Goal: Task Accomplishment & Management: Manage account settings

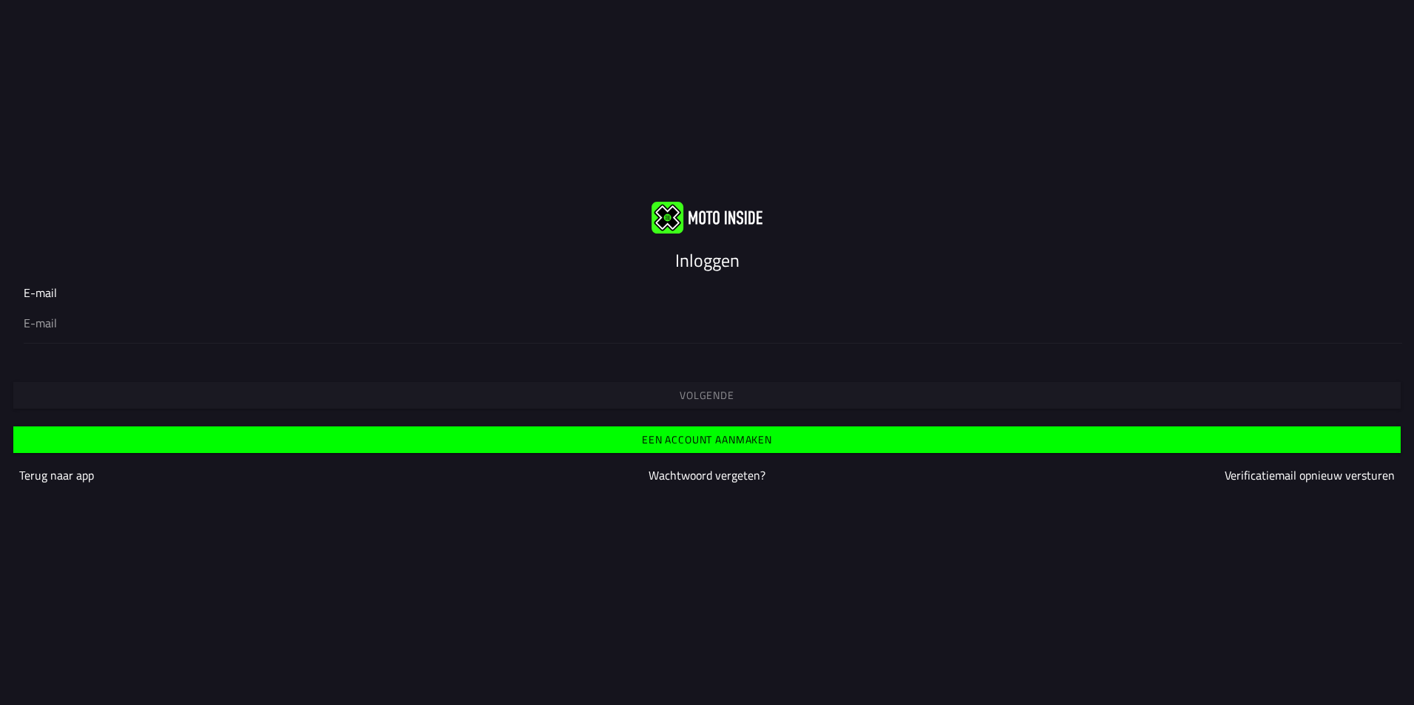
type input "[EMAIL_ADDRESS][DOMAIN_NAME]"
click at [0, 0] on slot "Volgende" at bounding box center [0, 0] width 0 height 0
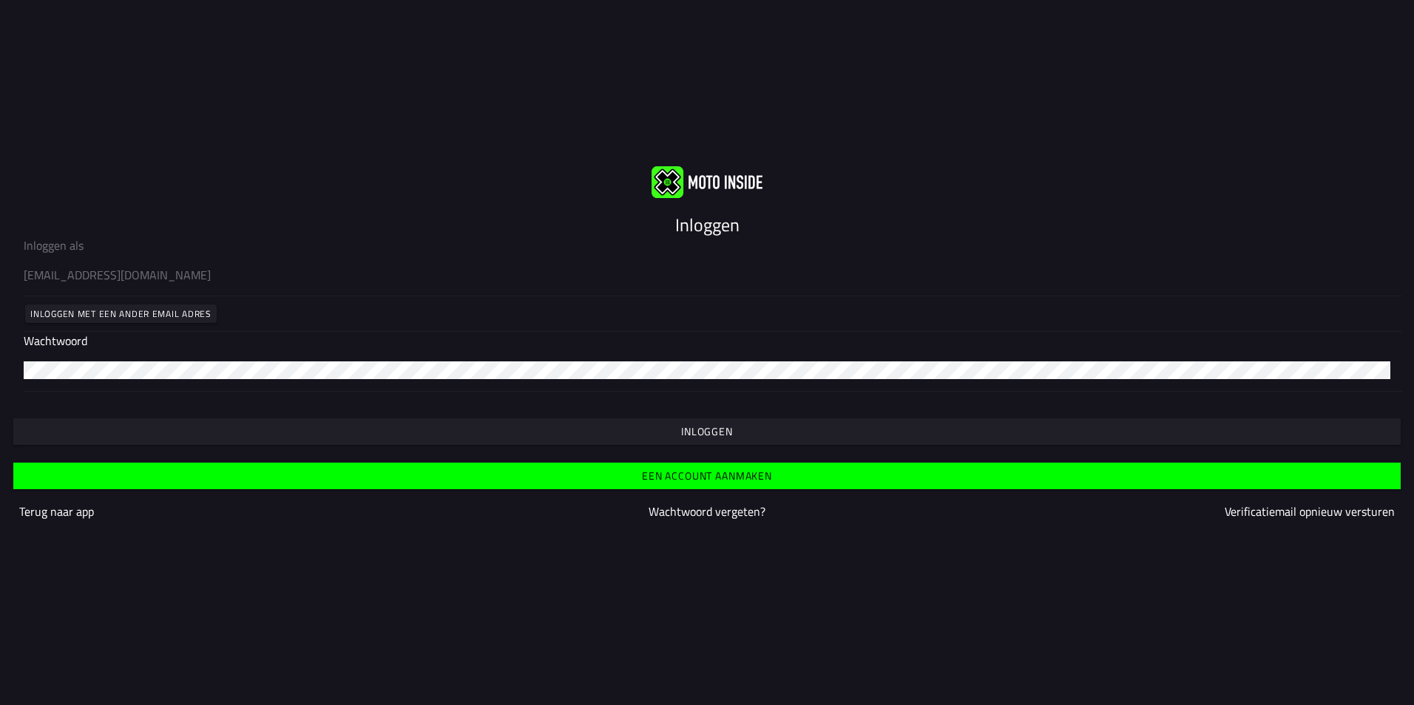
click at [658, 430] on span "Inloggen" at bounding box center [706, 432] width 1364 height 10
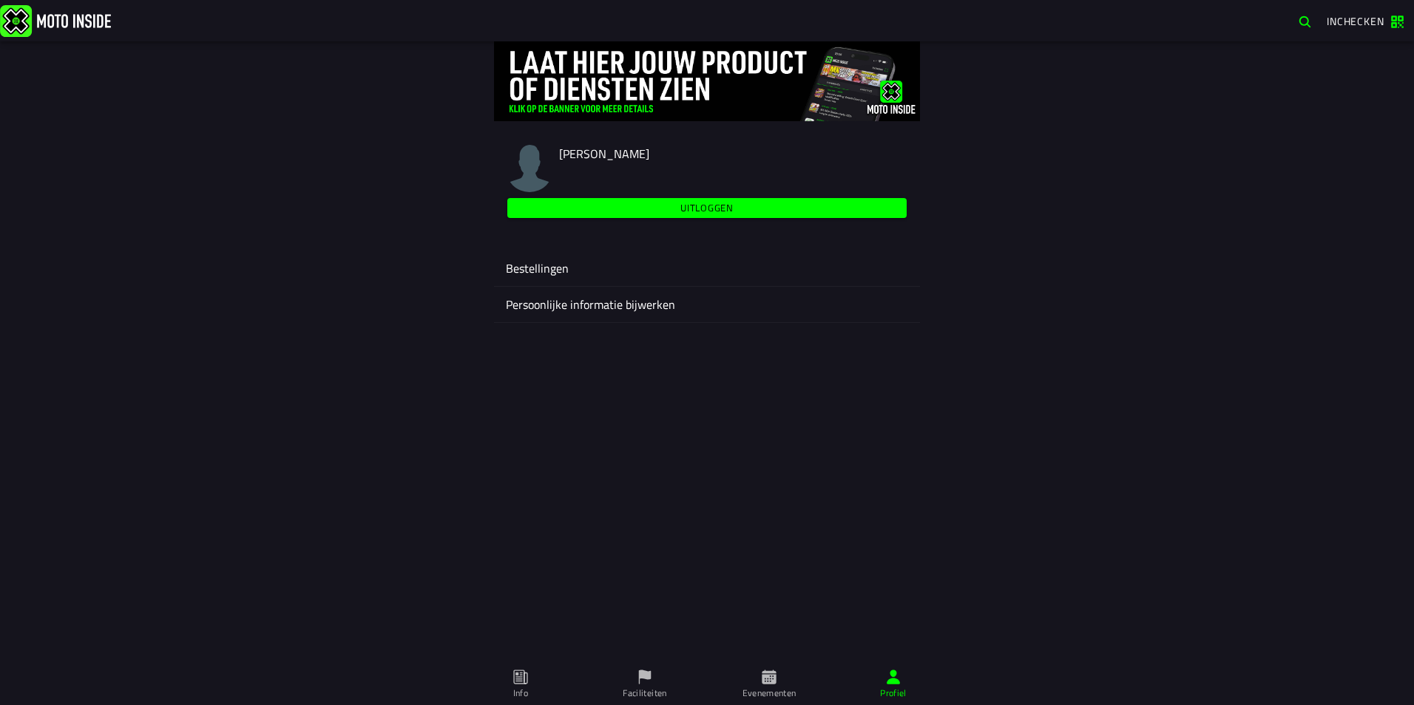
click at [566, 265] on ion-label "Bestellingen" at bounding box center [707, 268] width 402 height 18
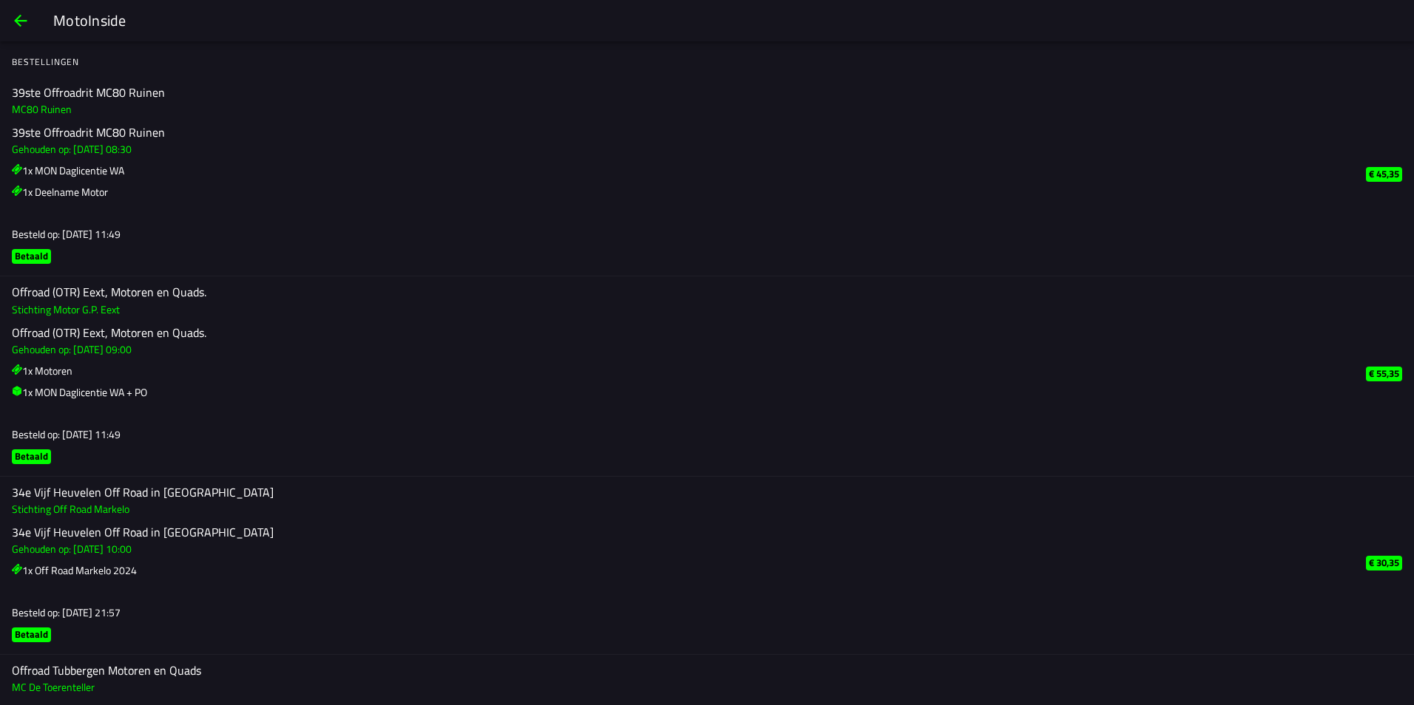
click at [19, 21] on span "back" at bounding box center [21, 20] width 18 height 35
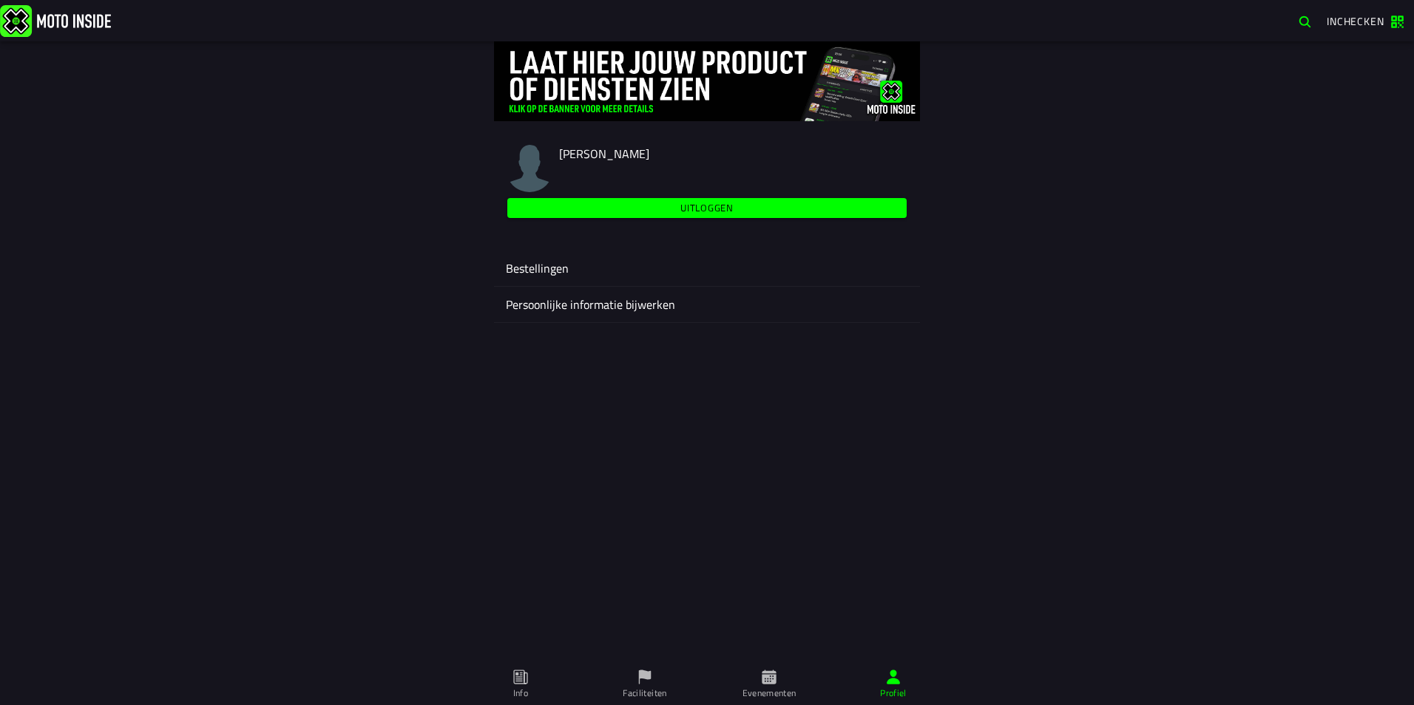
click at [520, 270] on ion-label "Bestellingen" at bounding box center [707, 268] width 402 height 18
click at [892, 685] on span "Profiel" at bounding box center [893, 684] width 106 height 41
click at [773, 687] on ion-label "Evenementen" at bounding box center [769, 693] width 54 height 13
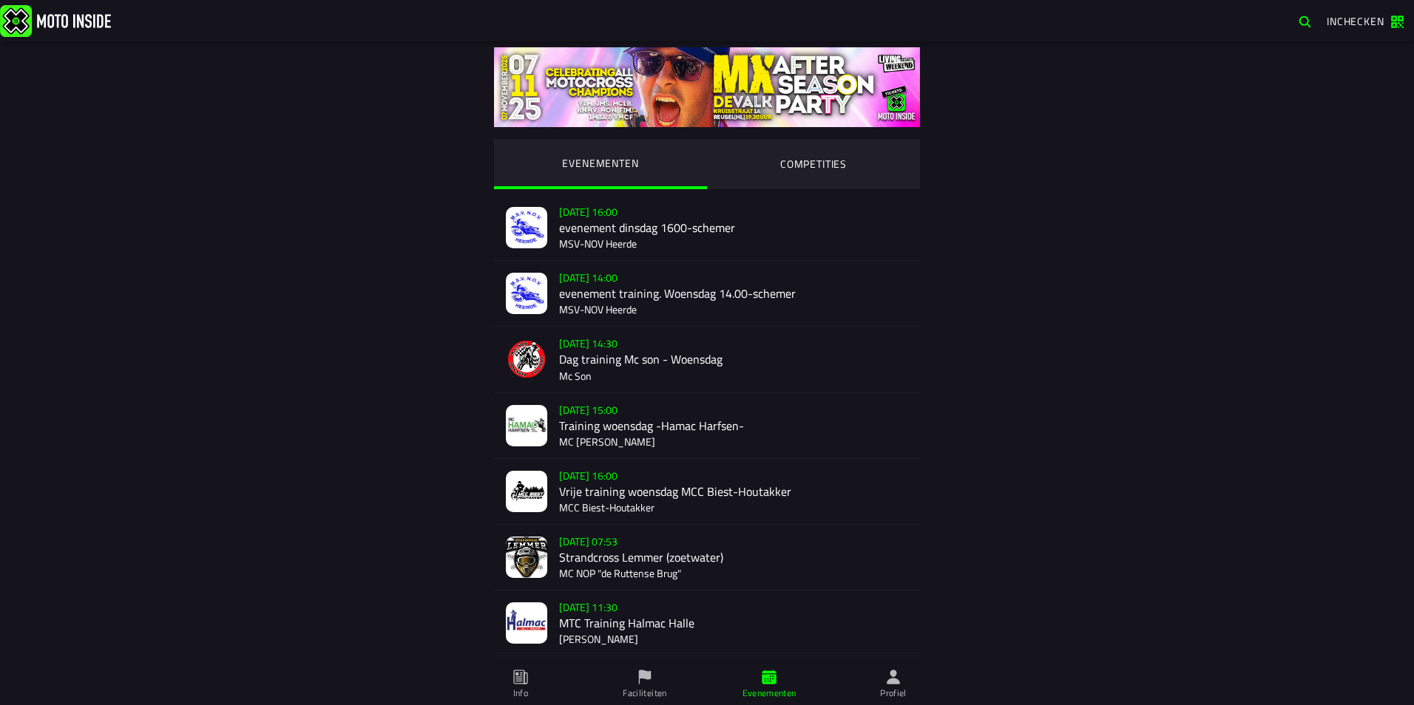
click at [628, 686] on span "Faciliteiten" at bounding box center [644, 684] width 106 height 41
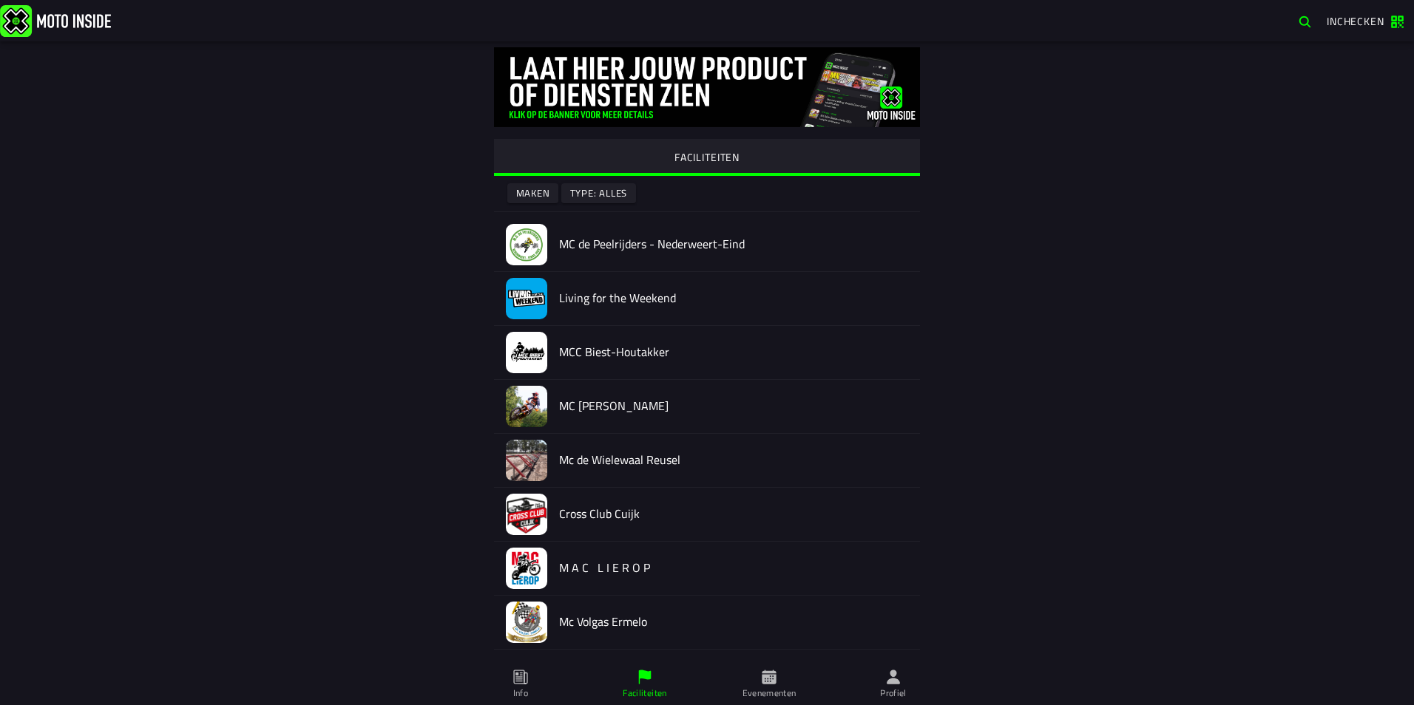
click at [1358, 16] on span "Inchecken" at bounding box center [1355, 21] width 58 height 16
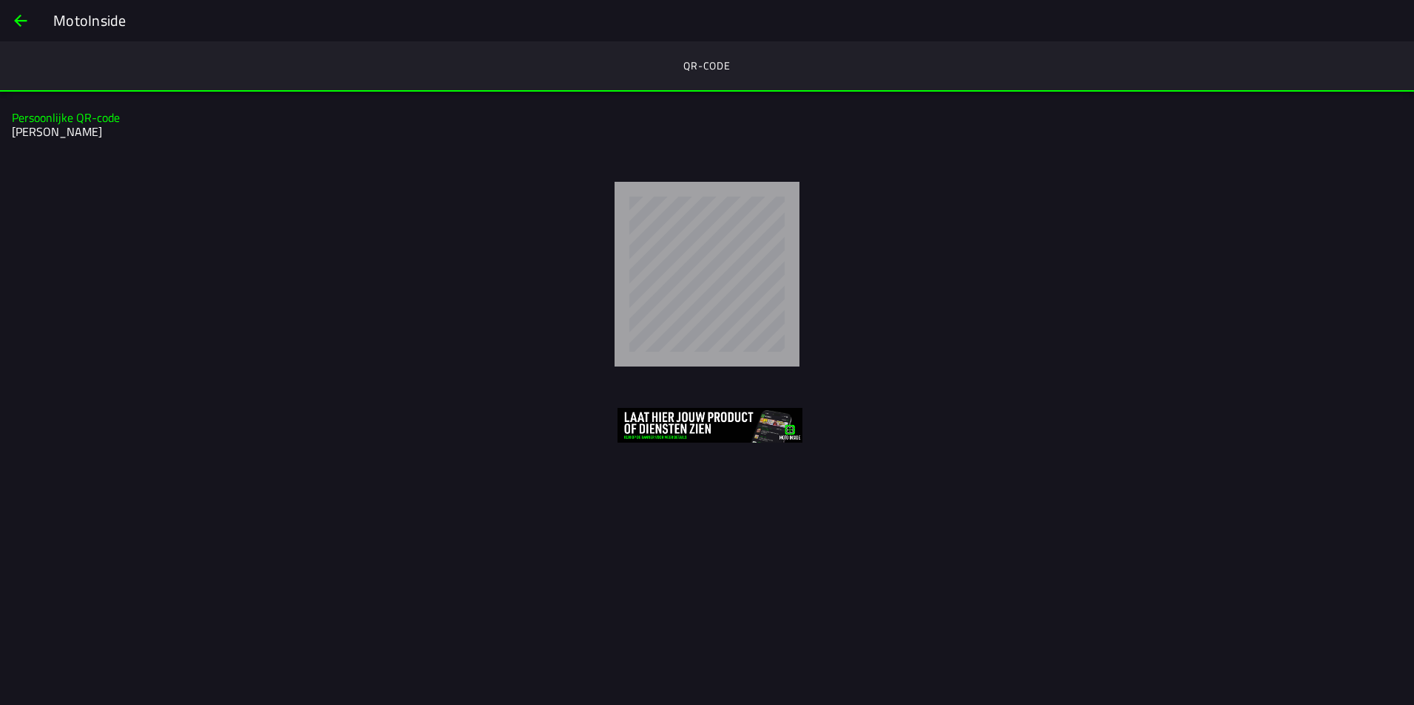
click at [722, 422] on img at bounding box center [709, 425] width 185 height 35
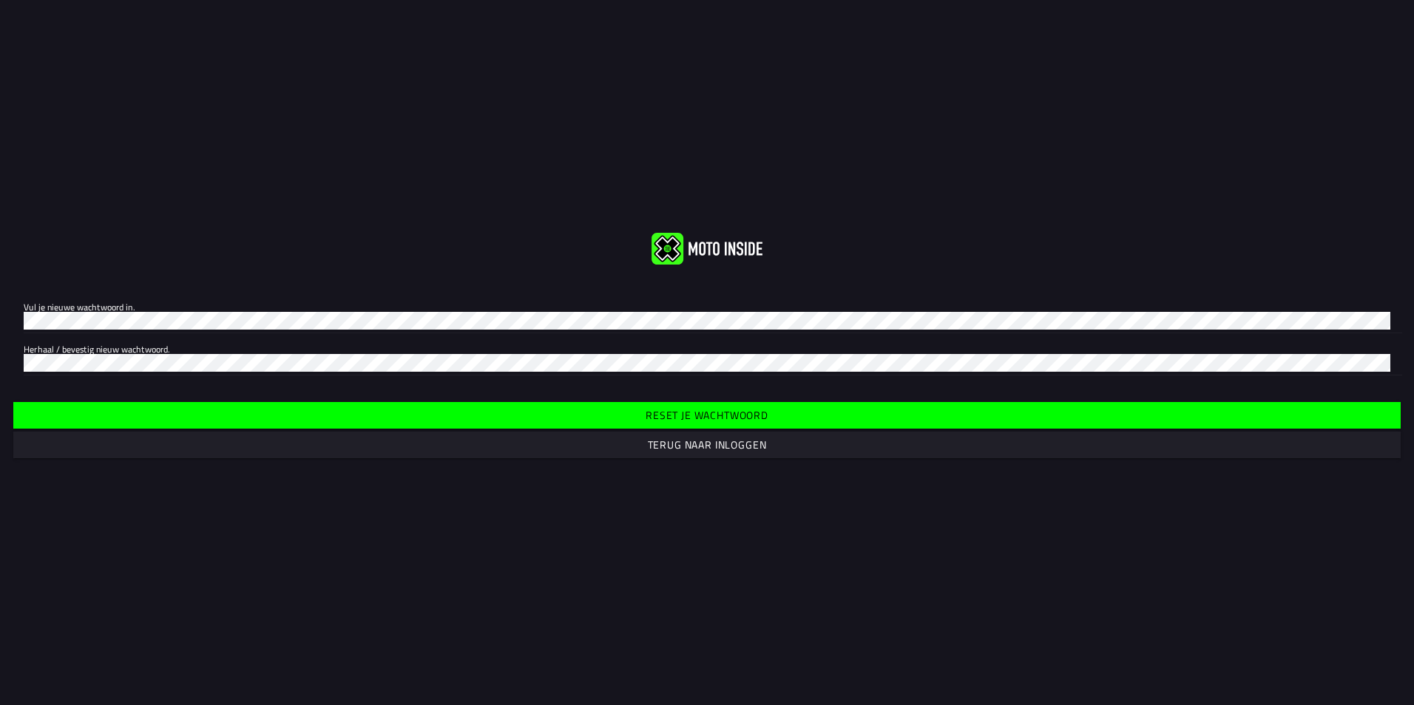
click at [0, 0] on slot "Terug naar inloggen" at bounding box center [0, 0] width 0 height 0
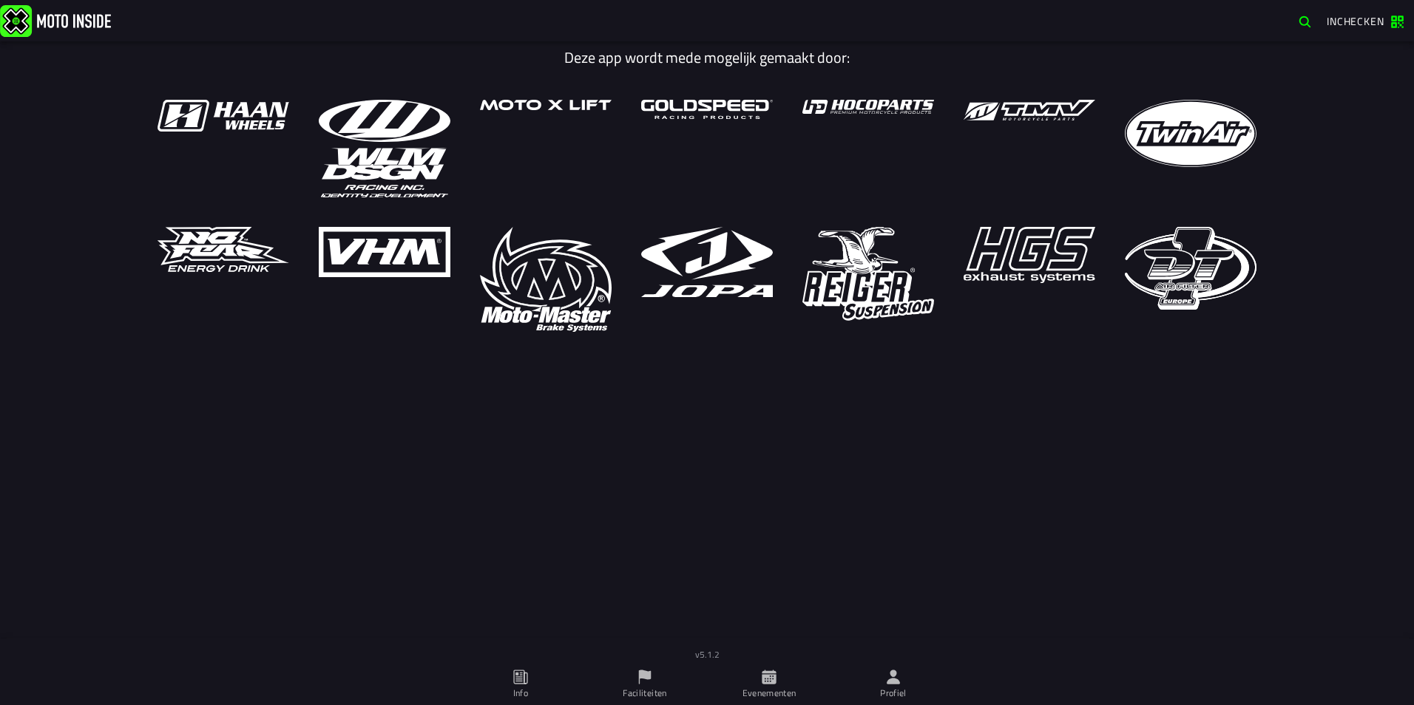
click at [1340, 18] on span "Inchecken" at bounding box center [1355, 21] width 58 height 16
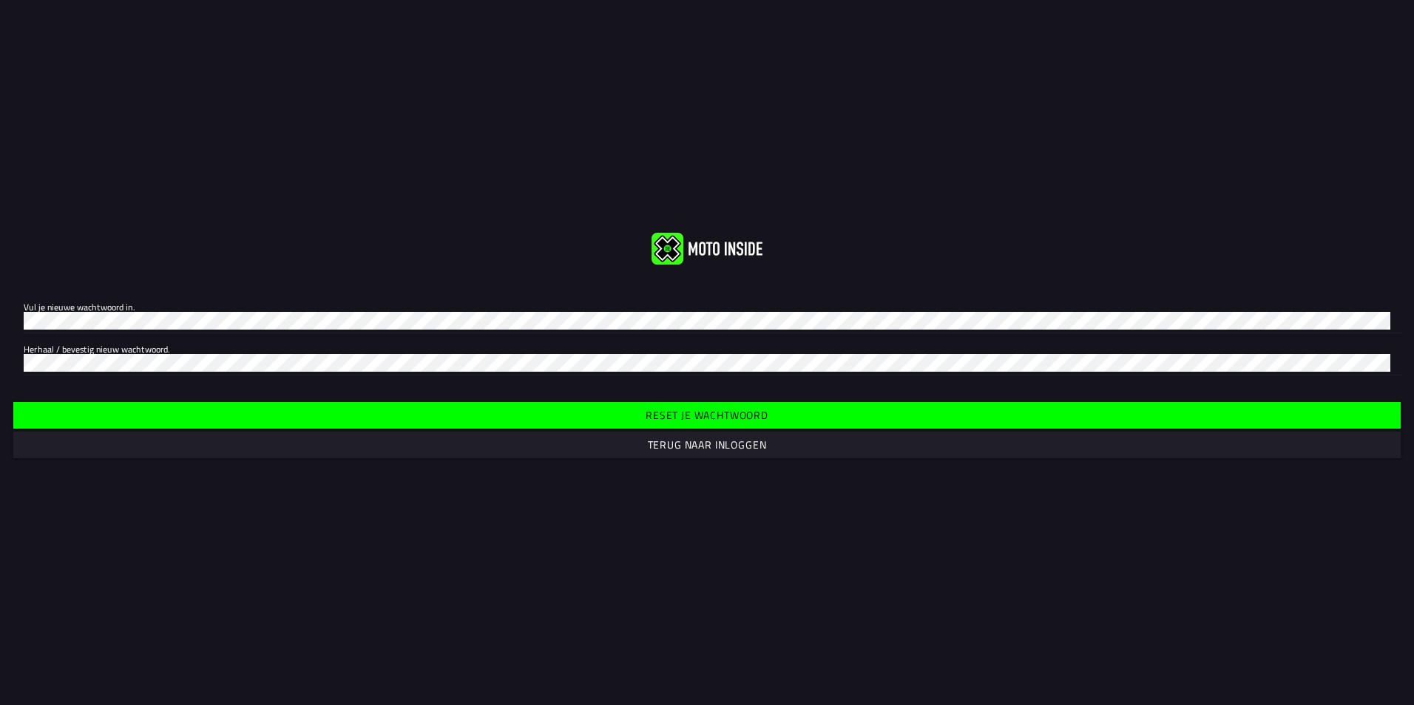
click at [0, 0] on slot "Reset je wachtwoord" at bounding box center [0, 0] width 0 height 0
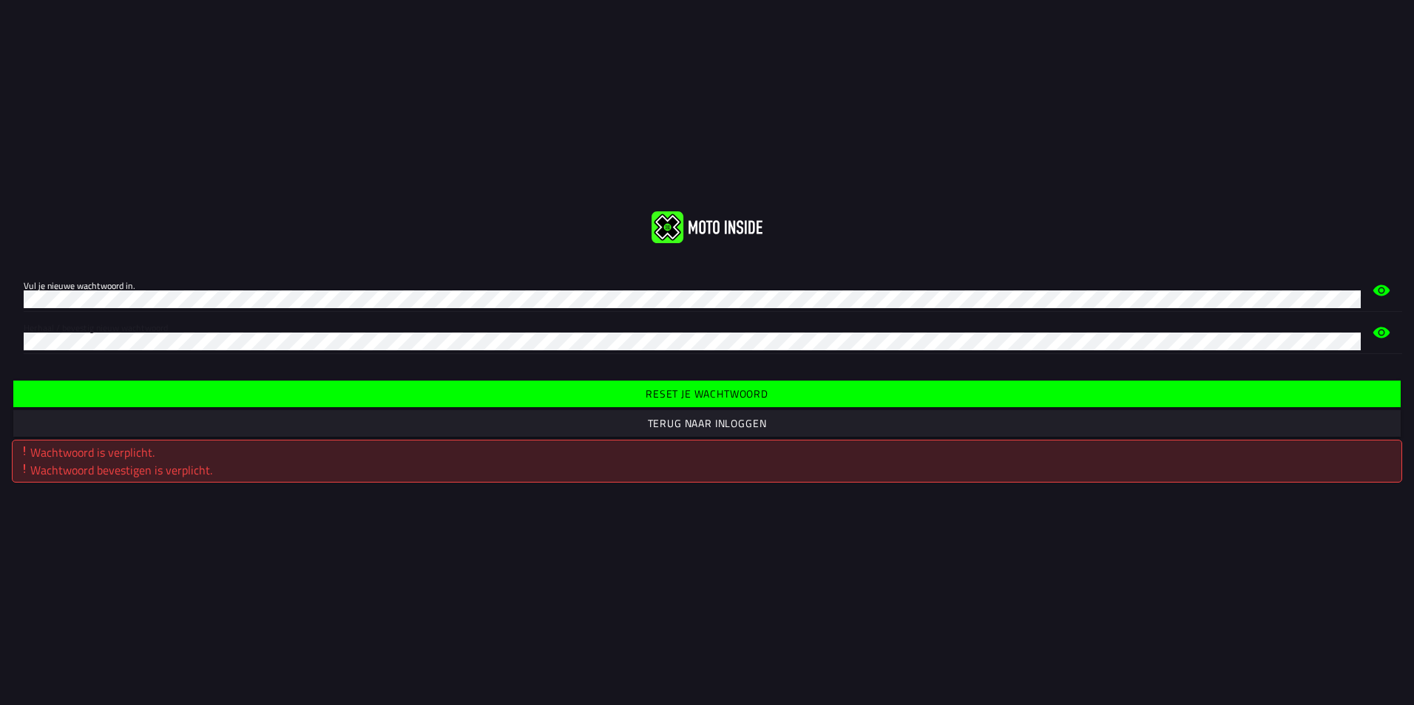
click button "submit" at bounding box center [0, 0] width 0 height 0
click at [0, 309] on html "Vul je nieuwe wachtwoord in. Herhaal / bevestig nieuw wachtwoord. Reset je wach…" at bounding box center [707, 352] width 1414 height 705
click at [426, 396] on span "Reset je wachtwoord" at bounding box center [706, 394] width 1364 height 10
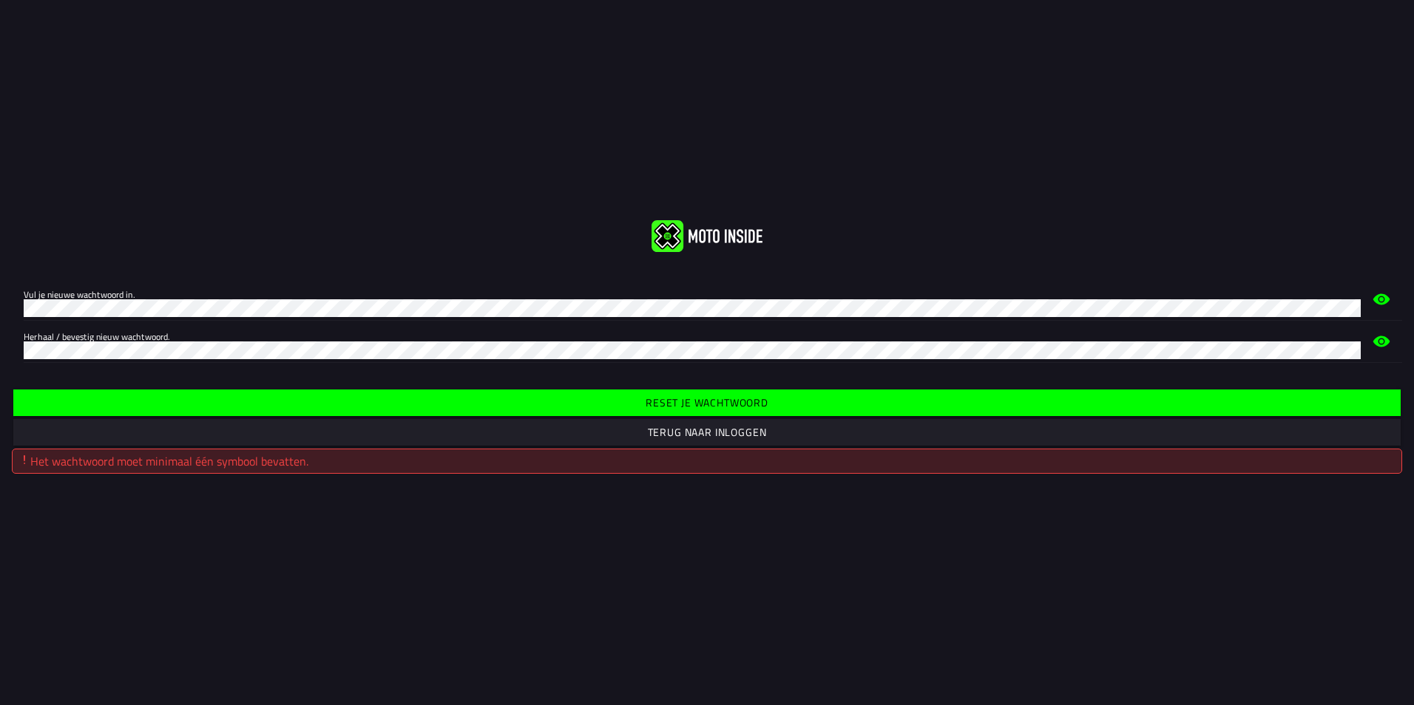
click at [461, 403] on span "Reset je wachtwoord" at bounding box center [706, 403] width 1364 height 10
